Goal: Find specific page/section: Find specific page/section

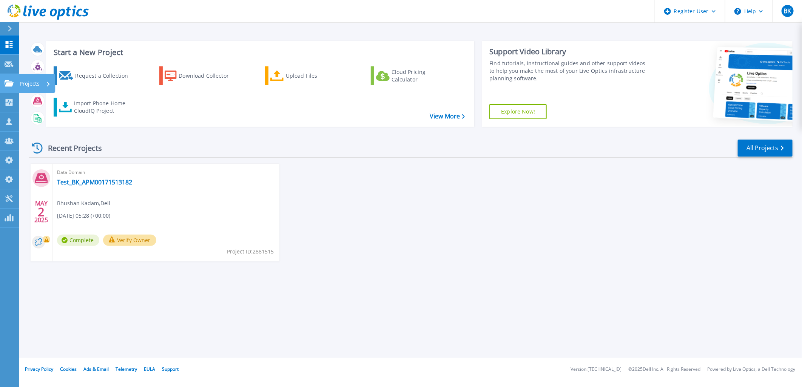
click at [43, 90] on div "Projects" at bounding box center [35, 84] width 31 height 20
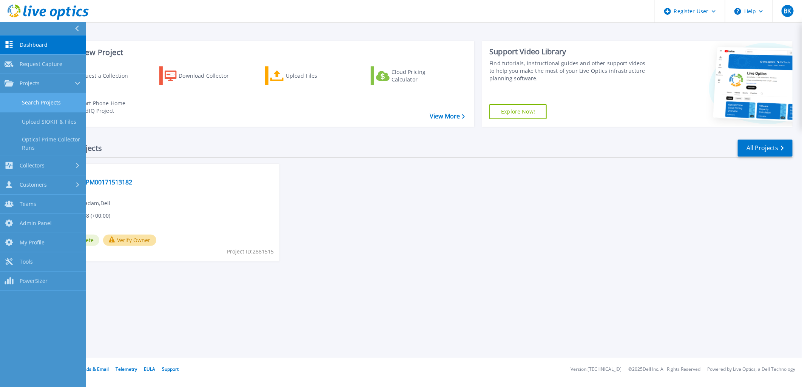
click at [47, 100] on link "Search Projects" at bounding box center [43, 102] width 86 height 19
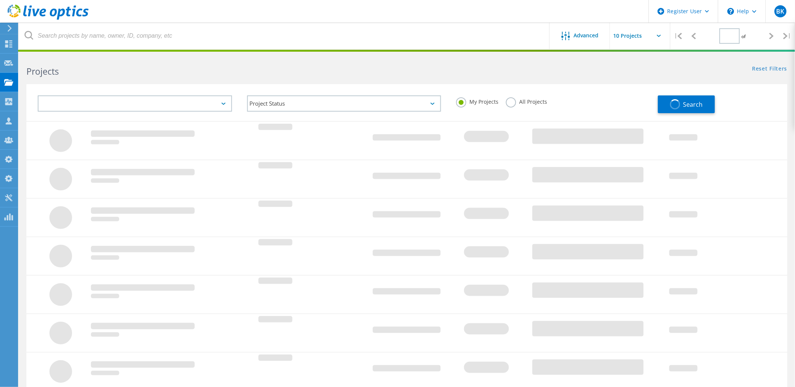
type input "1"
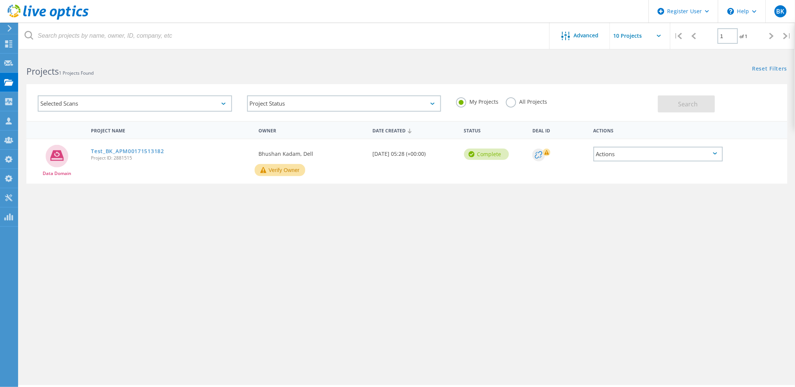
click at [534, 100] on label "All Projects" at bounding box center [526, 100] width 41 height 7
click at [0, 0] on input "All Projects" at bounding box center [0, 0] width 0 height 0
click at [203, 99] on div "Selected Scans" at bounding box center [135, 103] width 194 height 16
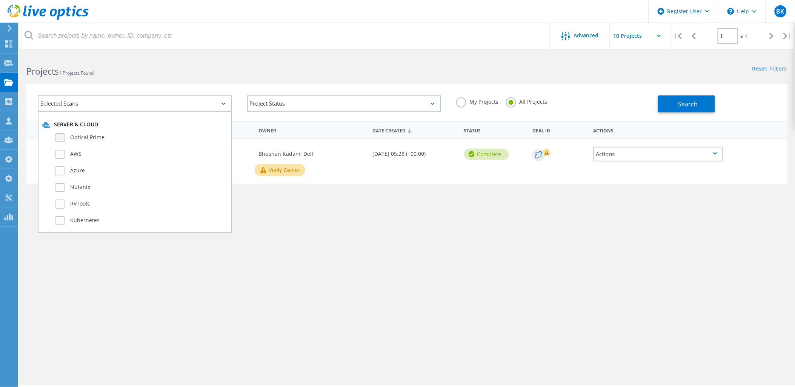
click at [149, 140] on label "Optical Prime" at bounding box center [141, 137] width 172 height 9
click at [0, 0] on input "Optical Prime" at bounding box center [0, 0] width 0 height 0
click at [668, 103] on button "Search" at bounding box center [686, 103] width 57 height 17
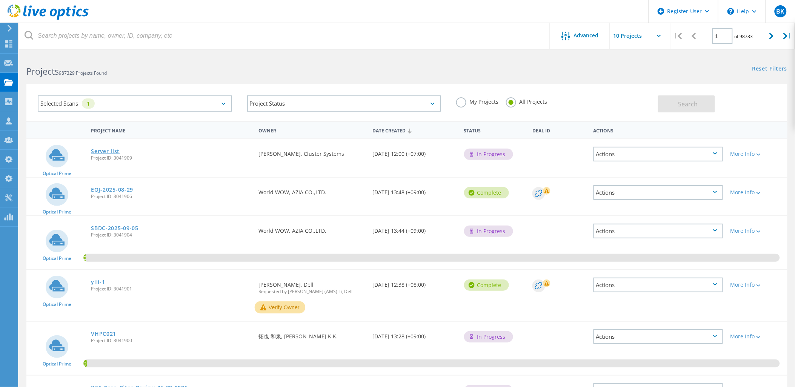
click at [112, 151] on link "Server list" at bounding box center [105, 151] width 29 height 5
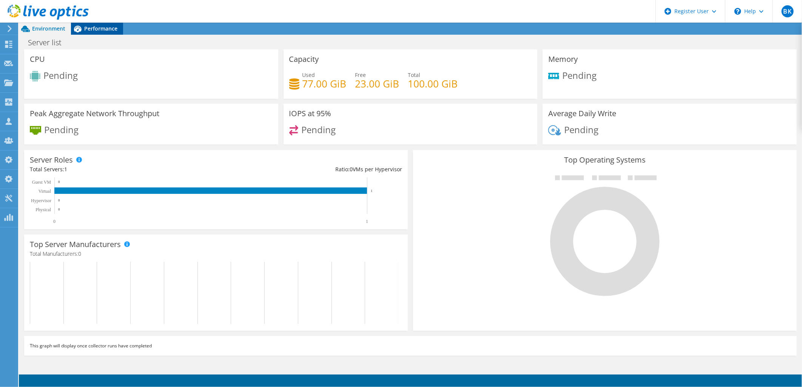
click at [99, 26] on span "Performance" at bounding box center [100, 28] width 33 height 7
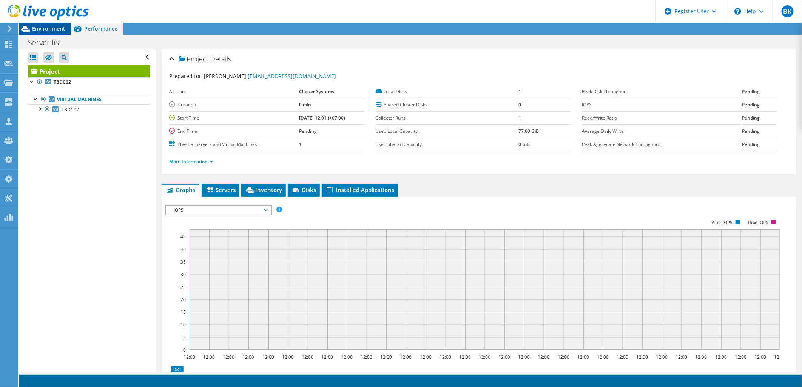
click at [57, 32] on span "Environment" at bounding box center [48, 28] width 33 height 7
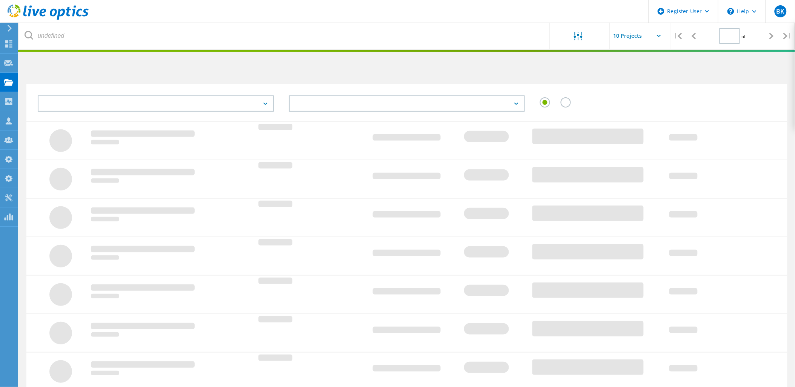
type input "1"
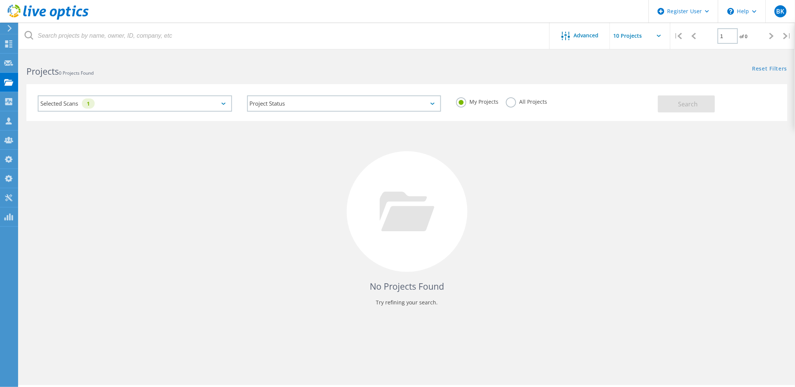
click at [525, 103] on label "All Projects" at bounding box center [526, 100] width 41 height 7
click at [0, 0] on input "All Projects" at bounding box center [0, 0] width 0 height 0
click at [709, 107] on button "Search" at bounding box center [686, 103] width 57 height 17
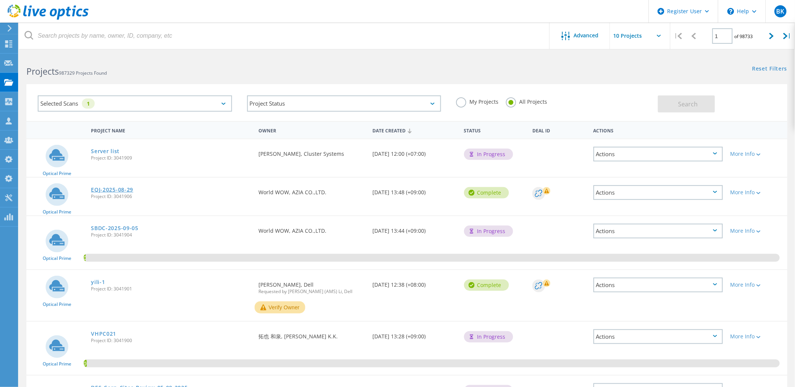
click at [111, 187] on link "EQJ-2025-08-29" at bounding box center [112, 189] width 42 height 5
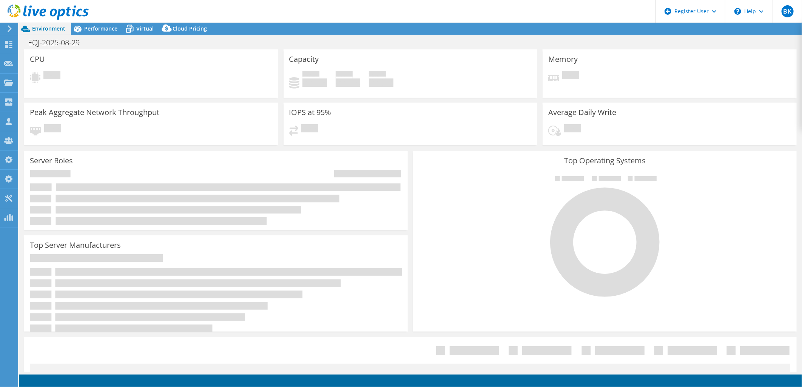
select select "USD"
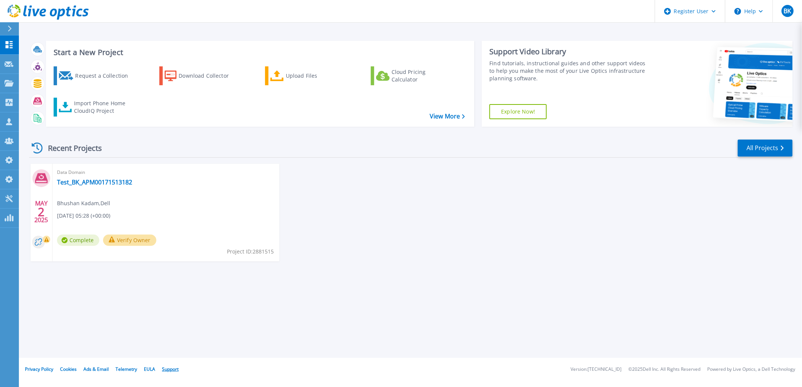
click at [169, 372] on link "Support" at bounding box center [170, 369] width 17 height 6
